Goal: Use online tool/utility: Utilize a website feature to perform a specific function

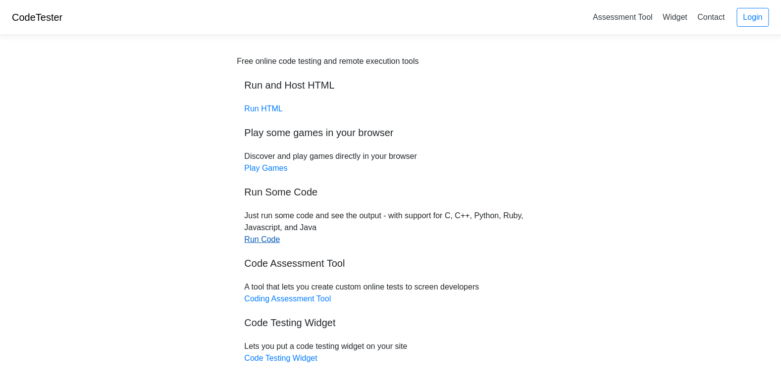
click at [268, 236] on link "Run Code" at bounding box center [263, 239] width 36 height 8
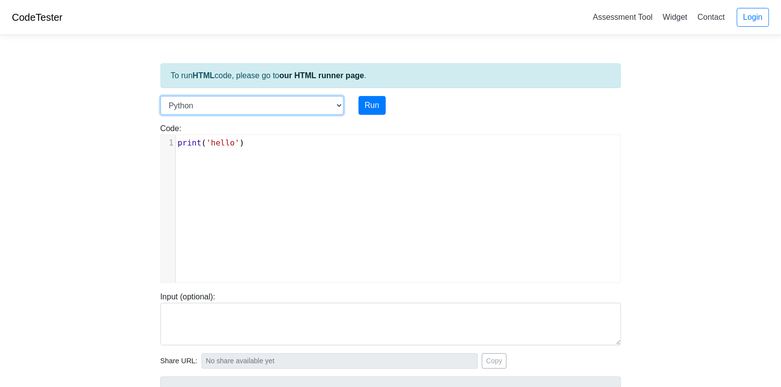
click at [340, 104] on select "C C++ Go Java Javascript Python Ruby" at bounding box center [252, 105] width 183 height 19
select select "c"
click at [161, 96] on select "C C++ Go Java Javascript Python Ruby" at bounding box center [252, 105] width 183 height 19
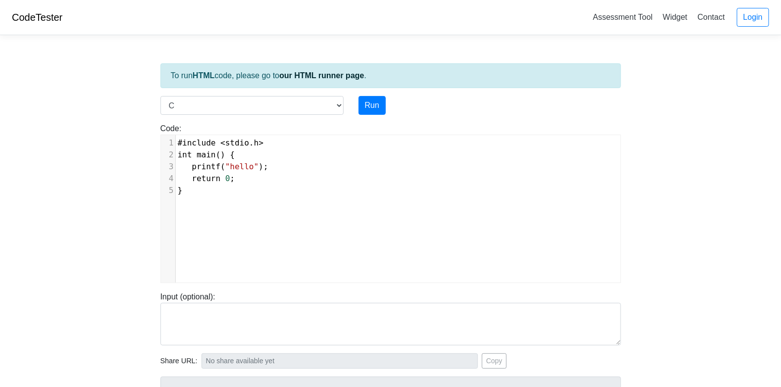
click at [209, 203] on div "xxxxxxxxxx 1 #include < stdio . h > 2 int main () { 3 printf ( "hello" ); 4 ret…" at bounding box center [398, 216] width 475 height 163
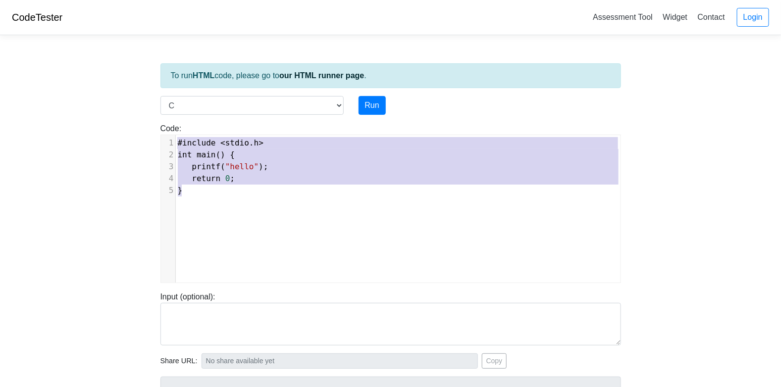
drag, startPoint x: 209, startPoint y: 202, endPoint x: 162, endPoint y: 142, distance: 76.6
click at [162, 142] on div "x 1 #include < stdio . h > 2 int main () { 3 printf ( "hello" ); 4 return 0 ; 5…" at bounding box center [398, 216] width 475 height 163
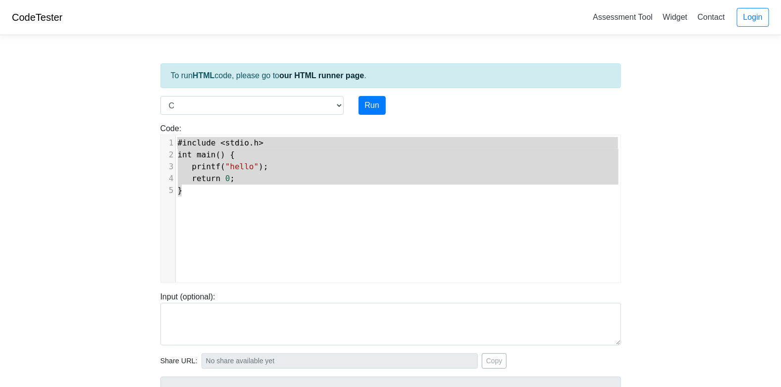
type textarea "​#include <stdio.h> int main() { printf("hello"); return 0; }"
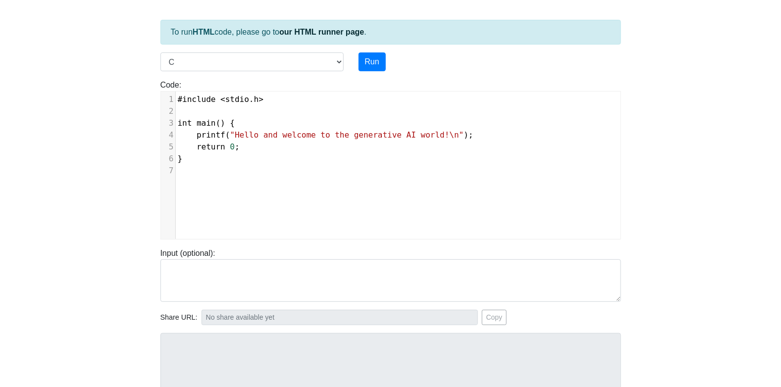
scroll to position [48, 0]
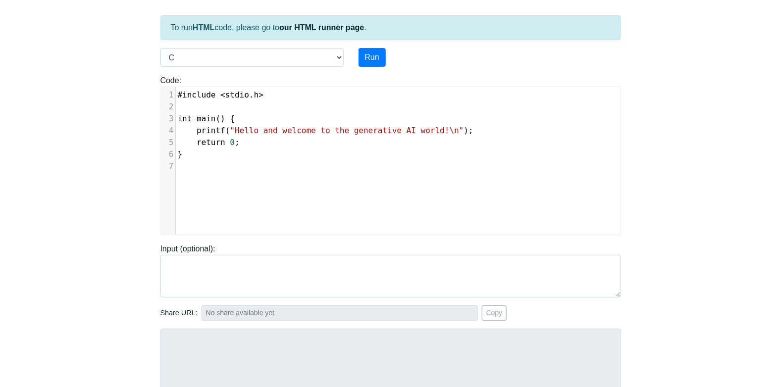
click at [321, 213] on div "​ x 1 #include < stdio . h > 2 ​ 3 int main () { 4 printf ( "Hello and welcome …" at bounding box center [398, 168] width 475 height 163
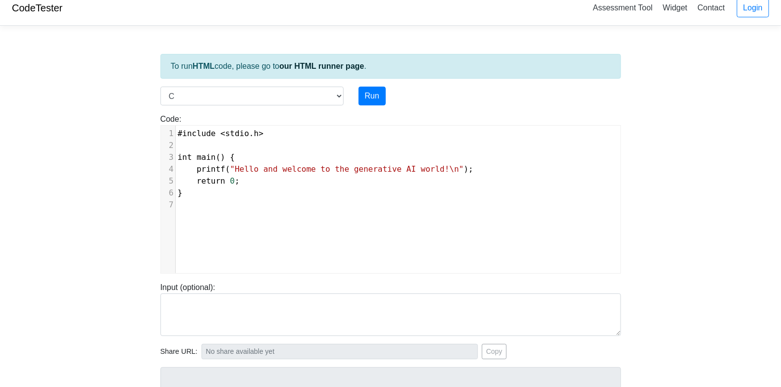
scroll to position [8, 0]
click at [371, 98] on button "Run" at bounding box center [372, 97] width 27 height 19
type input "[URL][DOMAIN_NAME]"
type textarea "Stdout: Hello and welcome to the generative AI world!"
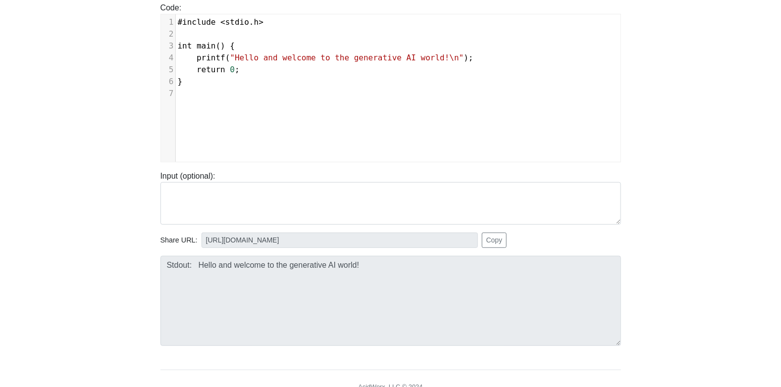
scroll to position [136, 0]
